Goal: Task Accomplishment & Management: Use online tool/utility

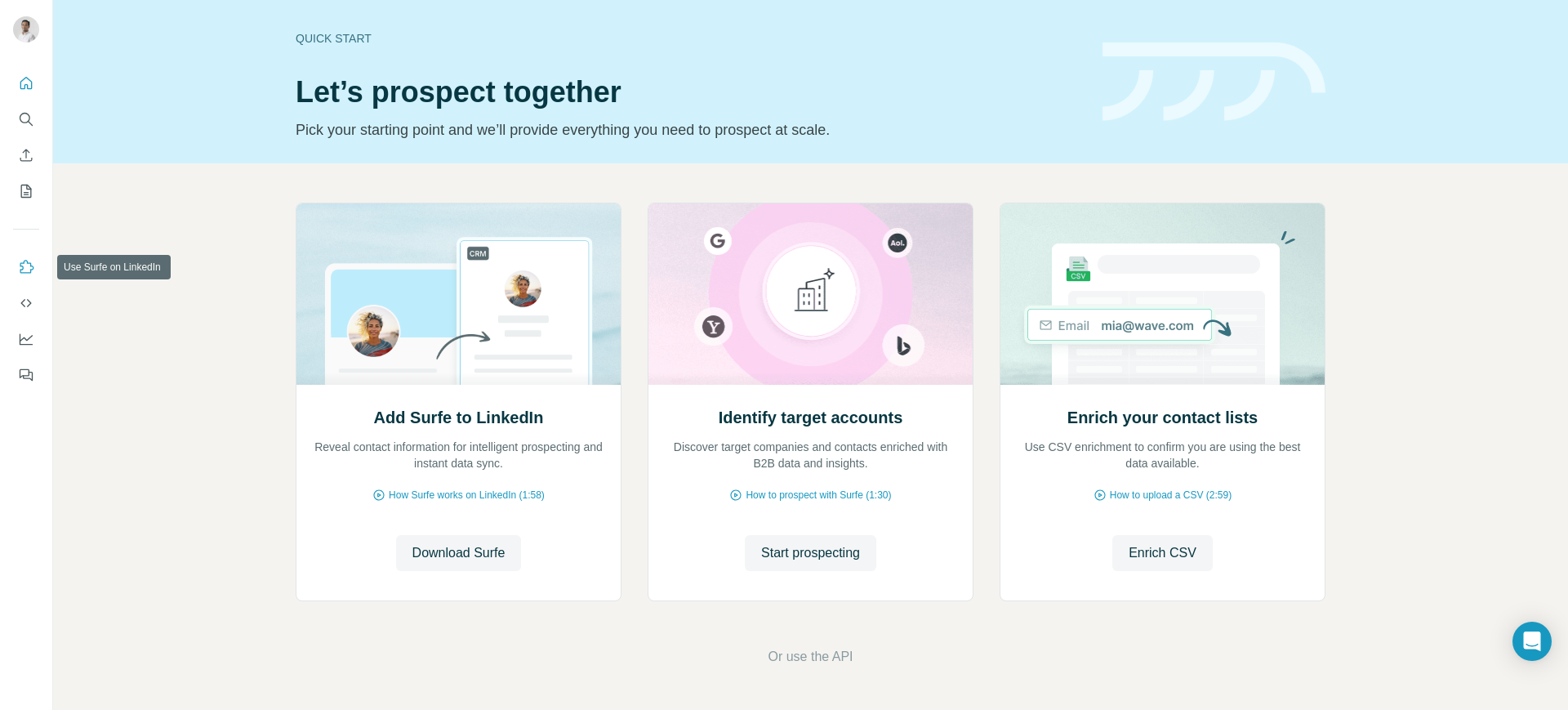
click at [29, 272] on icon "Use Surfe on LinkedIn" at bounding box center [27, 266] width 14 height 13
click at [471, 555] on span "Go to LinkedIn" at bounding box center [457, 553] width 85 height 20
